Goal: Find specific page/section: Find specific page/section

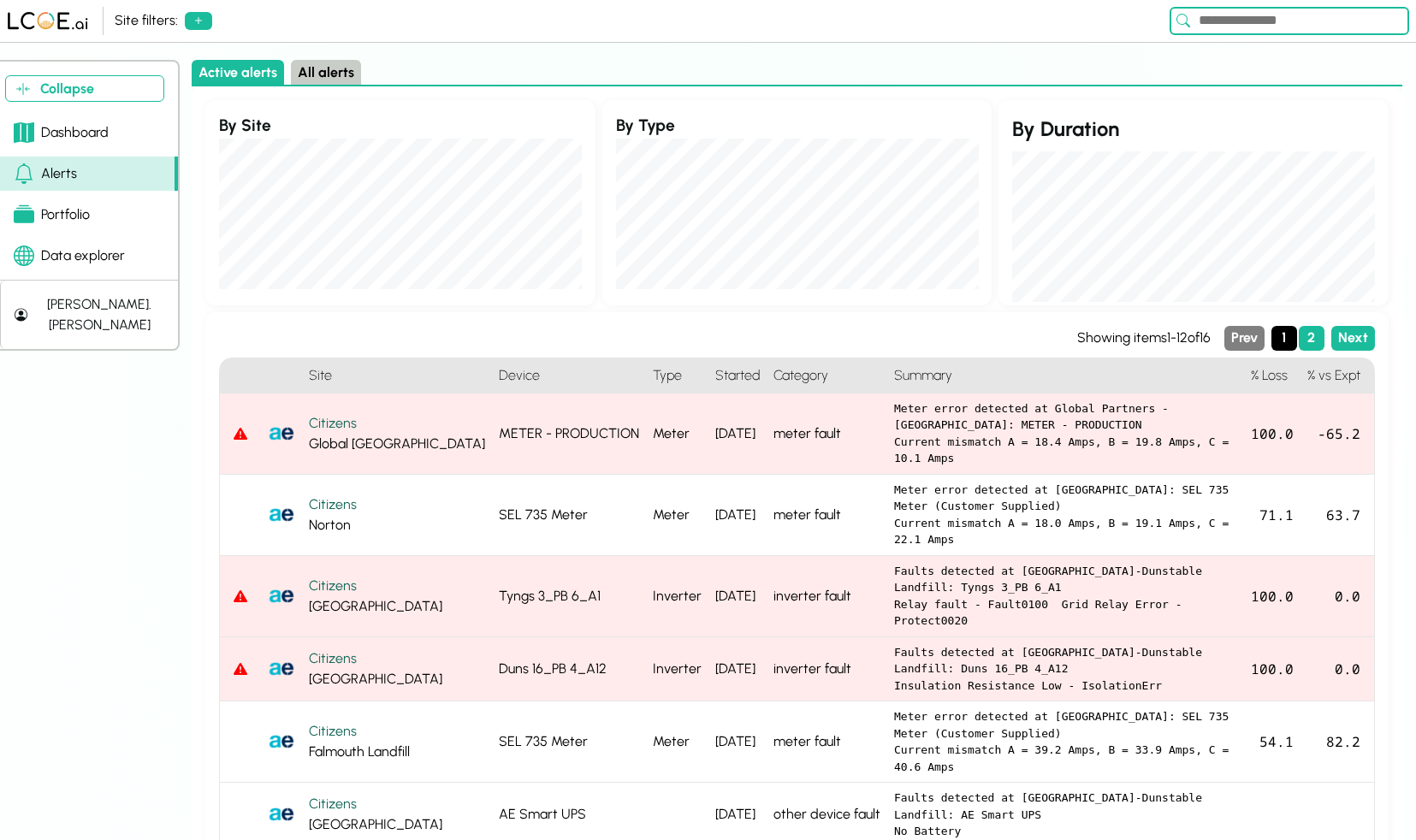
click at [94, 267] on link "Data explorer" at bounding box center [89, 256] width 178 height 34
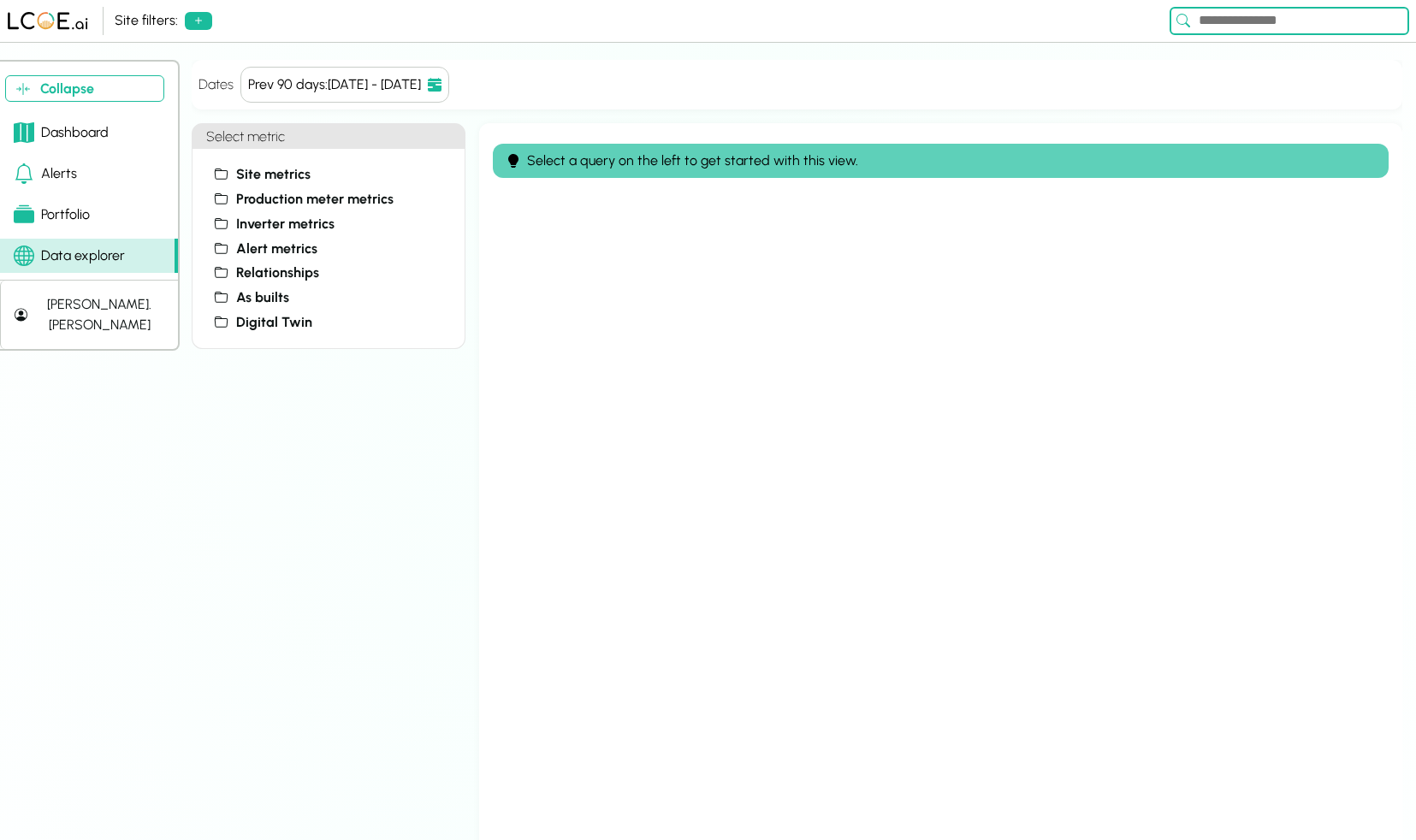
click at [51, 211] on div "Portfolio" at bounding box center [51, 214] width 76 height 21
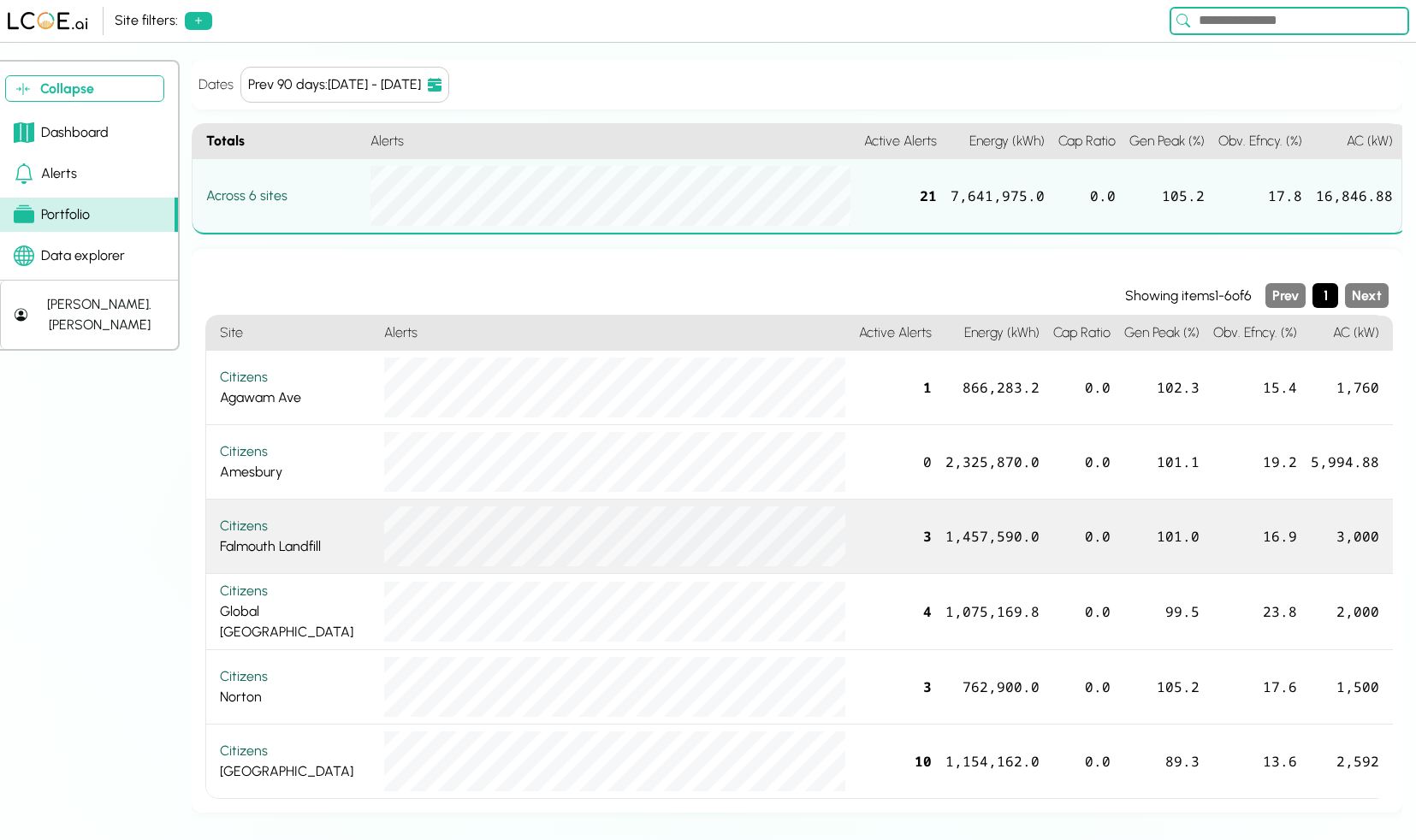
click at [353, 535] on div "Citizens" at bounding box center [295, 526] width 151 height 21
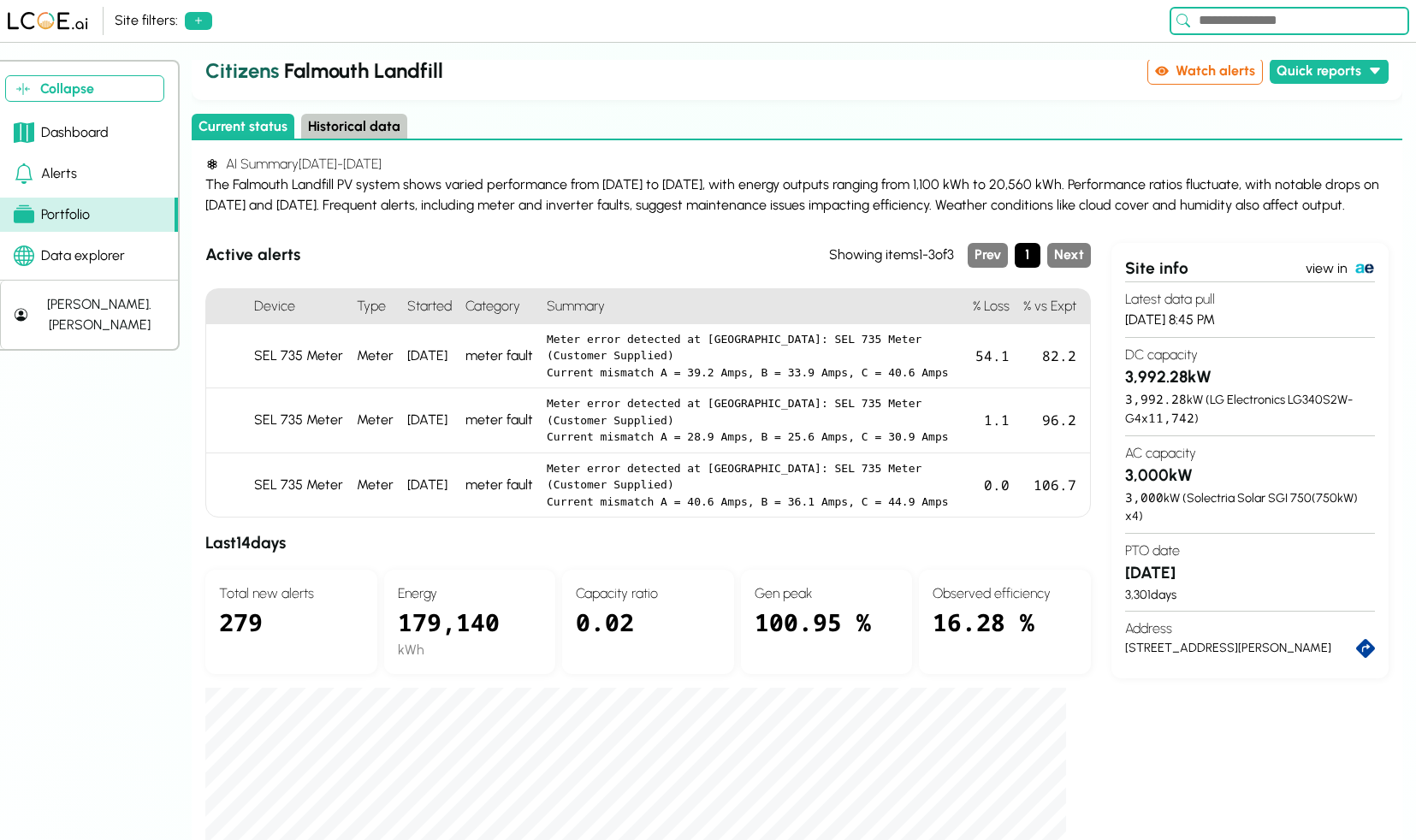
scroll to position [26, 0]
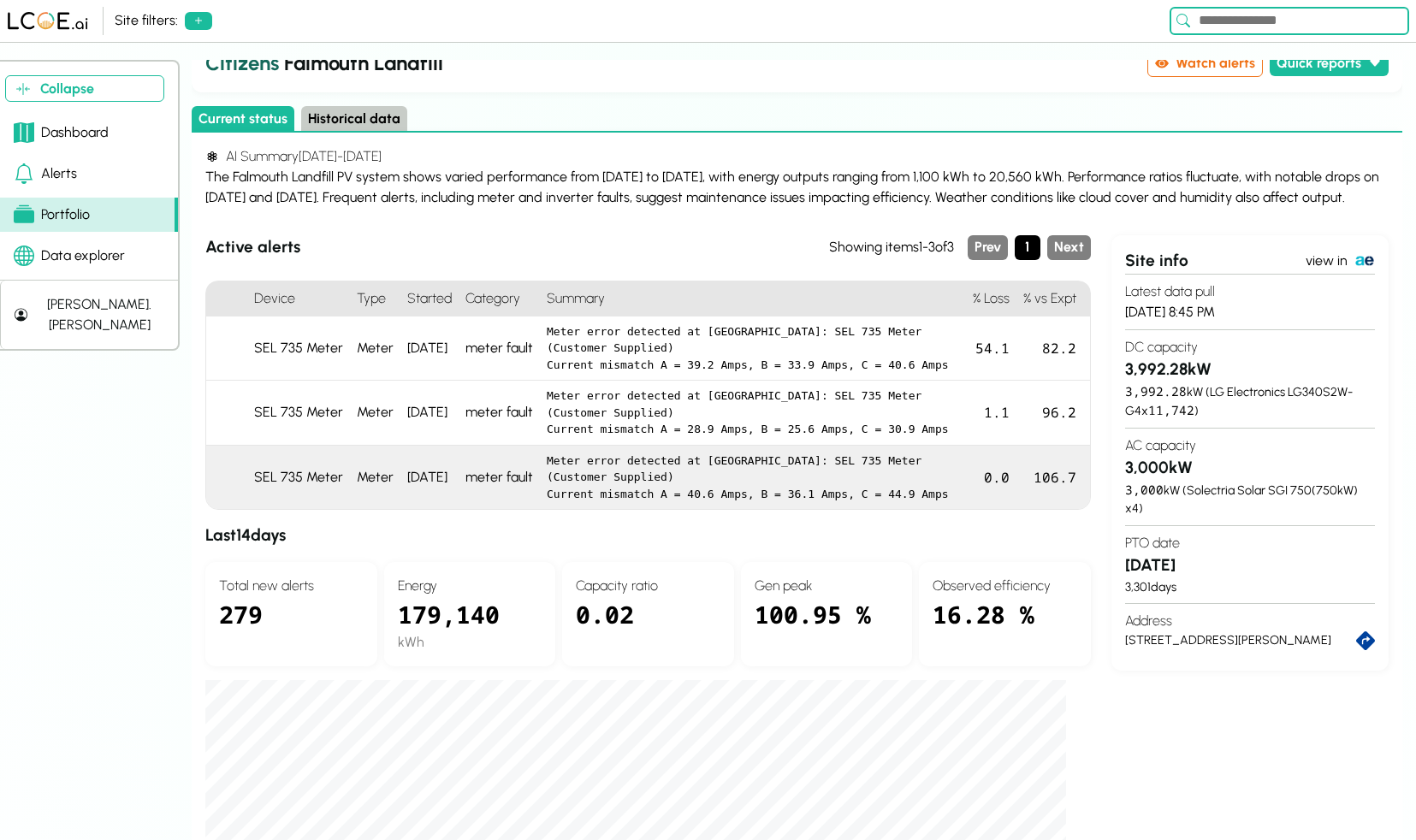
click at [371, 510] on div "Meter" at bounding box center [375, 478] width 50 height 65
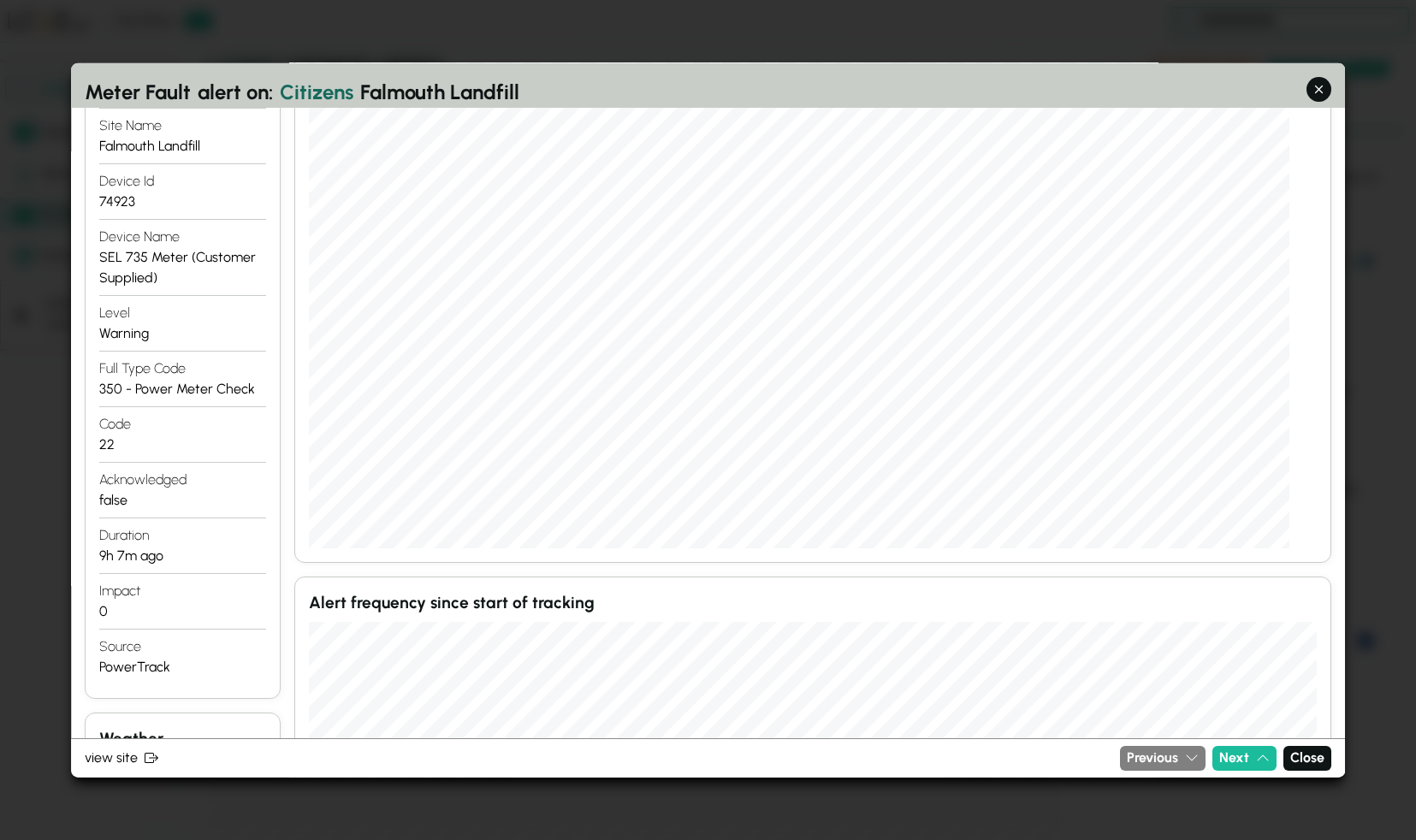
scroll to position [343, 0]
click at [1319, 99] on button "button" at bounding box center [1319, 90] width 25 height 25
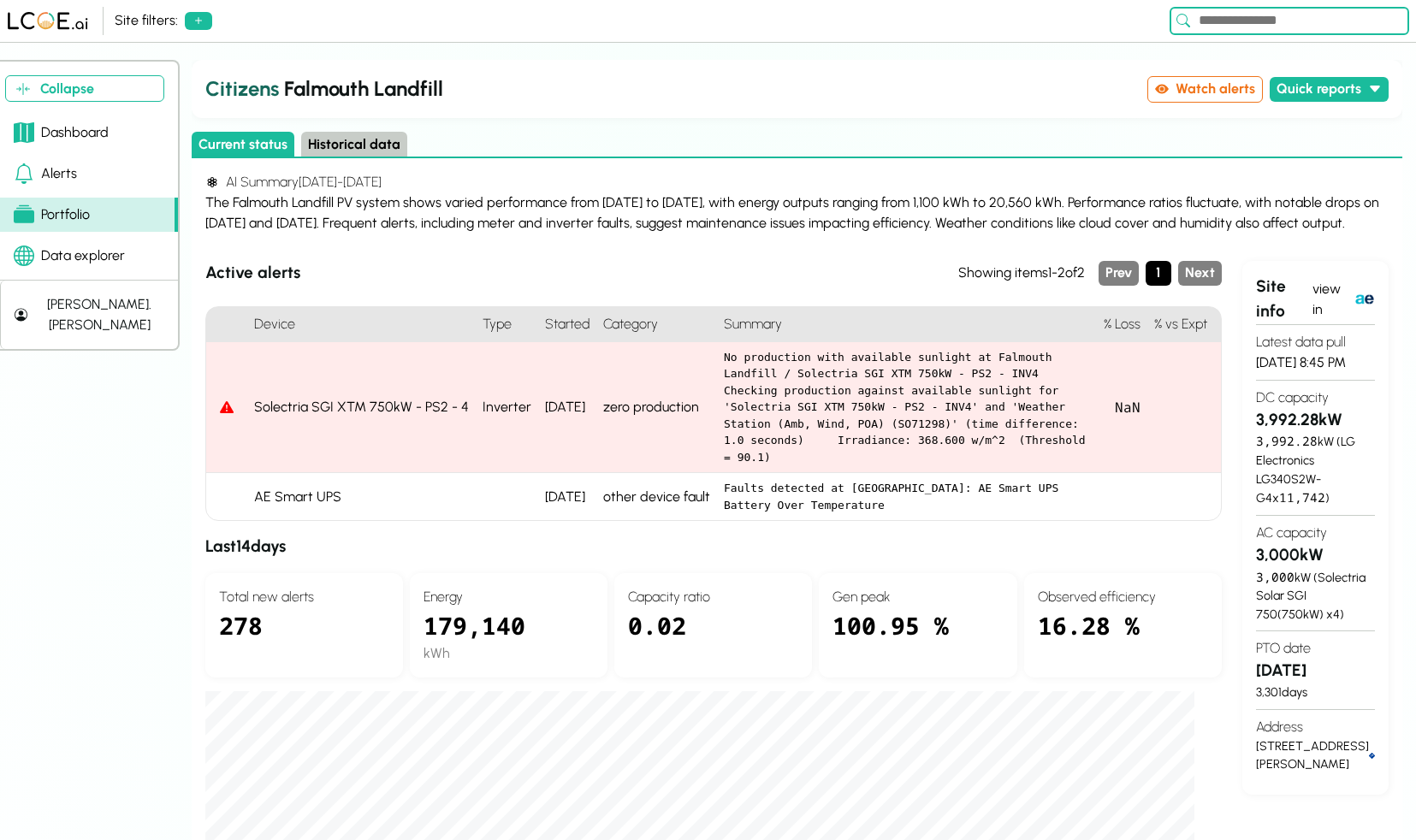
click at [56, 175] on div "Alerts" at bounding box center [45, 173] width 64 height 21
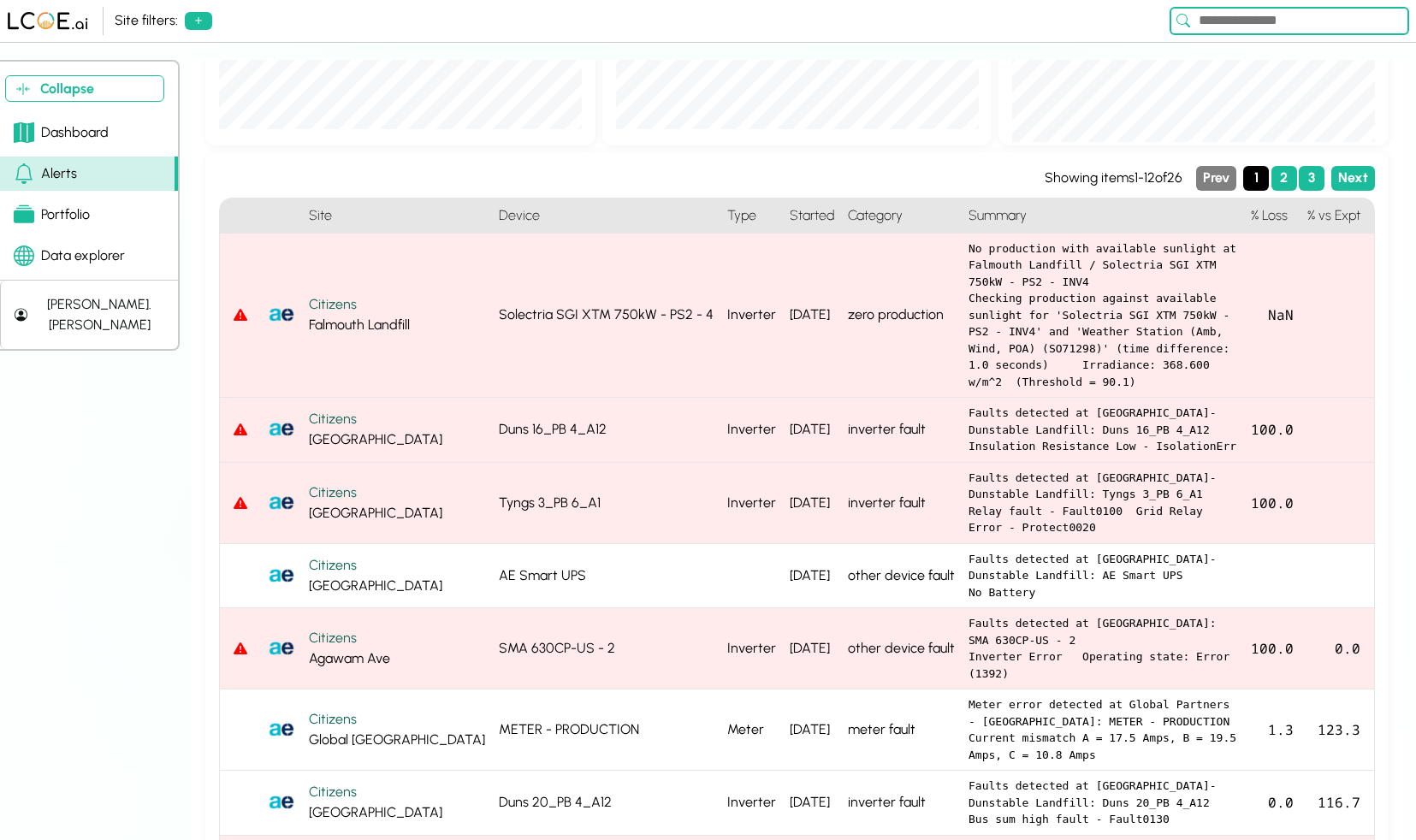
scroll to position [156, 0]
